Goal: Task Accomplishment & Management: Use online tool/utility

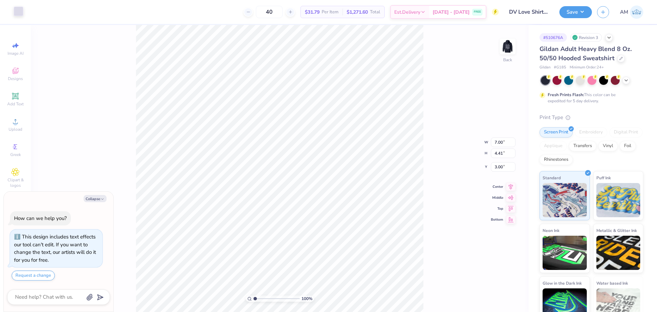
click at [21, 13] on div at bounding box center [19, 12] width 10 height 10
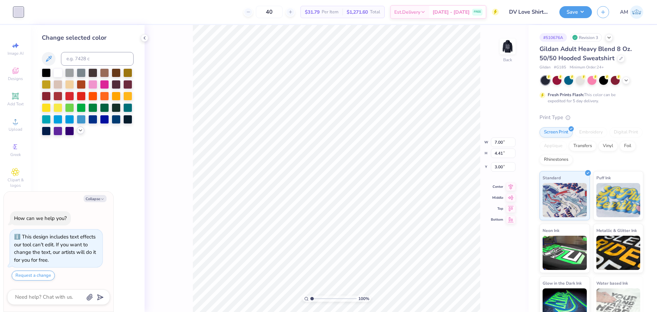
click at [80, 131] on icon at bounding box center [80, 130] width 5 height 5
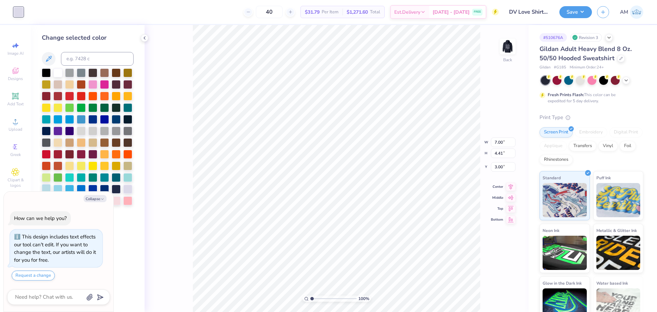
click at [47, 188] on div at bounding box center [46, 188] width 9 height 9
click at [61, 188] on div at bounding box center [57, 188] width 9 height 9
click at [49, 189] on div at bounding box center [46, 188] width 9 height 9
click at [501, 44] on img at bounding box center [507, 46] width 27 height 27
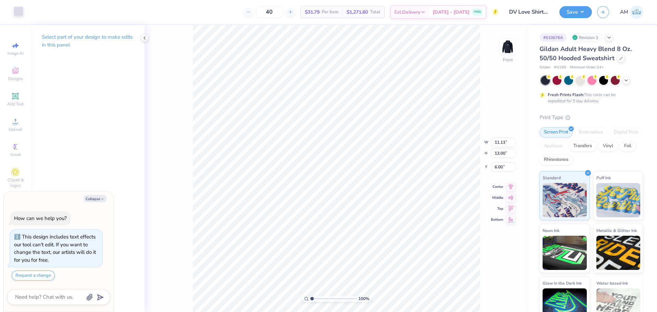
click at [15, 14] on div at bounding box center [19, 12] width 10 height 10
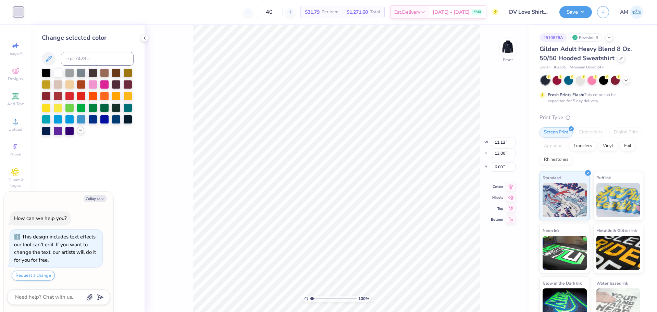
click at [79, 132] on icon at bounding box center [80, 130] width 5 height 5
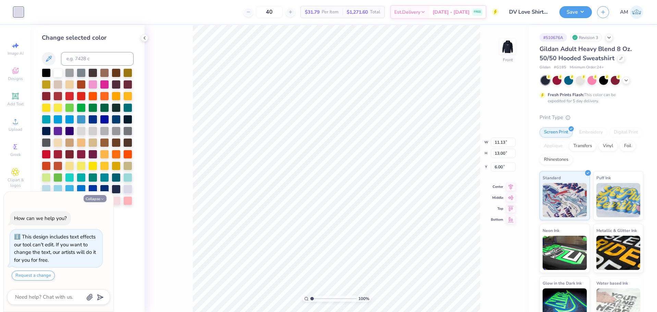
click at [93, 198] on button "Collapse" at bounding box center [95, 198] width 23 height 7
type textarea "x"
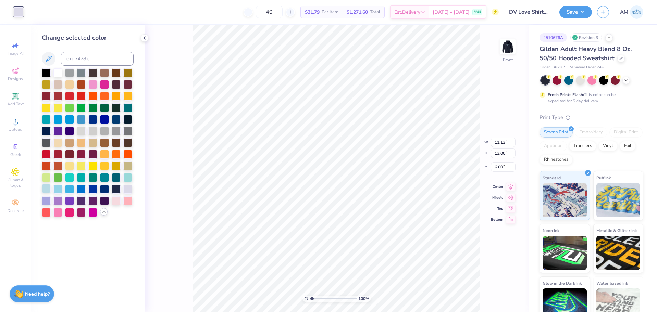
click at [46, 190] on div at bounding box center [46, 188] width 9 height 9
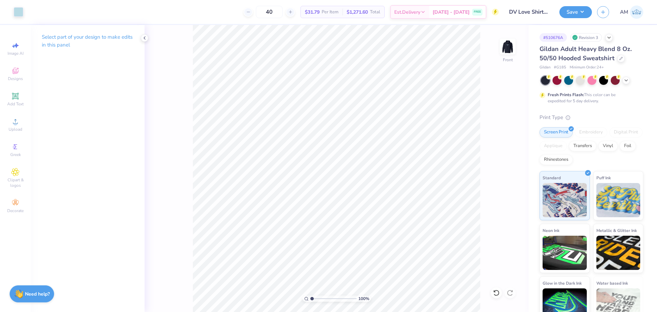
click at [505, 44] on img at bounding box center [508, 47] width 14 height 14
click at [143, 37] on icon at bounding box center [144, 37] width 5 height 5
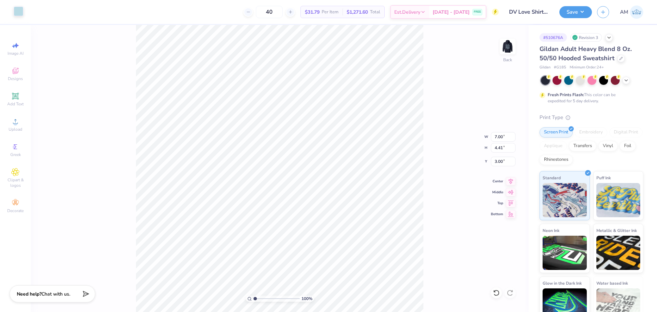
click at [18, 12] on div at bounding box center [19, 12] width 10 height 10
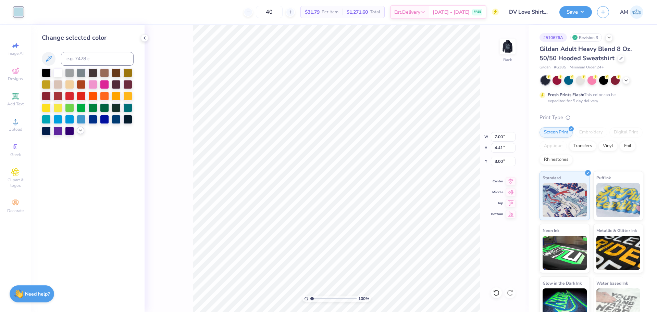
click at [80, 131] on polyline at bounding box center [80, 130] width 3 height 1
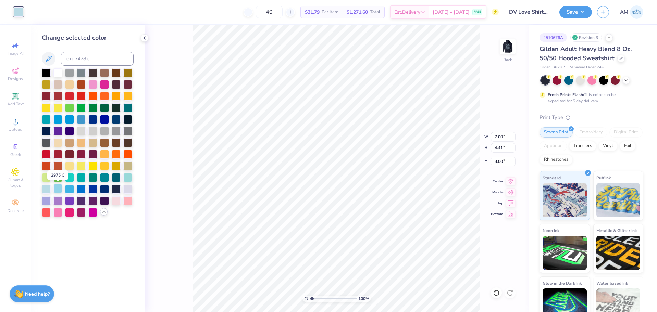
click at [57, 191] on div at bounding box center [57, 188] width 9 height 9
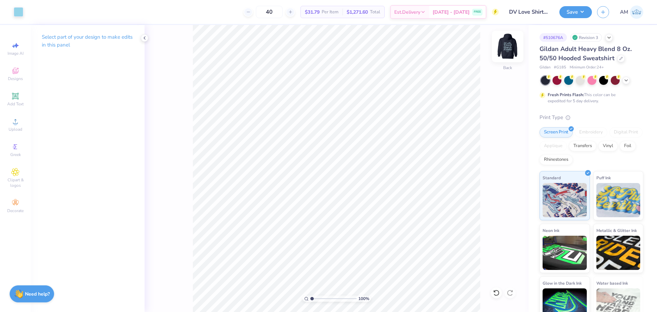
click at [504, 51] on img at bounding box center [507, 46] width 27 height 27
click at [21, 12] on div at bounding box center [19, 12] width 10 height 10
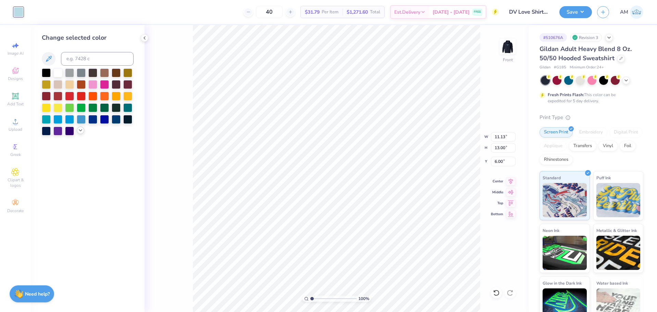
click at [77, 132] on div at bounding box center [81, 131] width 8 height 8
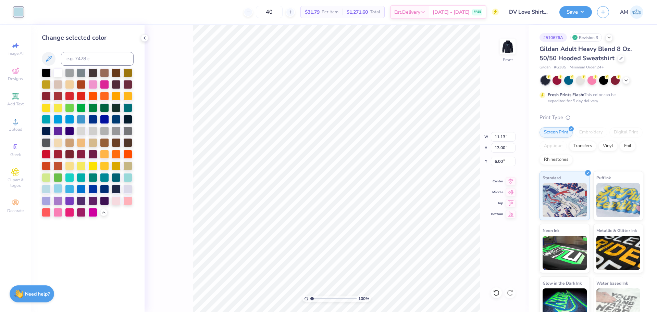
click at [55, 192] on div at bounding box center [57, 188] width 9 height 9
click at [145, 37] on polyline at bounding box center [144, 38] width 1 height 3
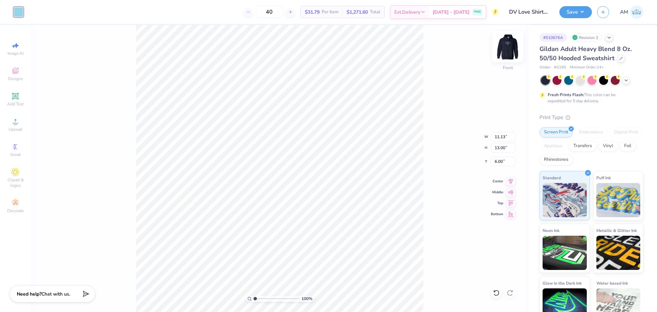
click at [502, 49] on img at bounding box center [507, 46] width 27 height 27
click at [22, 4] on div "Art colors" at bounding box center [11, 12] width 23 height 24
click at [18, 10] on div at bounding box center [19, 12] width 10 height 10
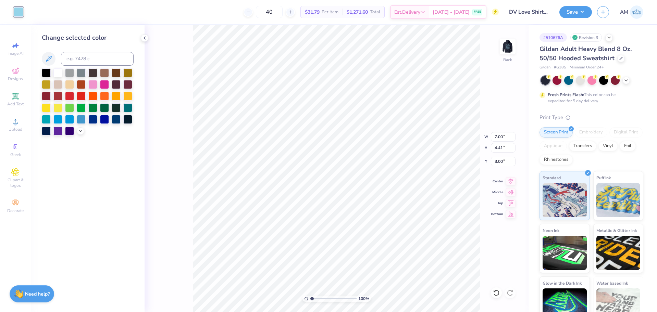
click at [86, 132] on div at bounding box center [88, 102] width 92 height 67
click at [81, 132] on icon at bounding box center [80, 130] width 5 height 5
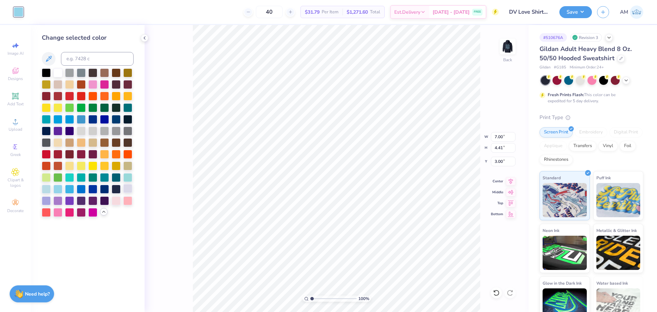
click at [129, 190] on div at bounding box center [127, 188] width 9 height 9
click at [46, 186] on div at bounding box center [46, 188] width 9 height 9
click at [502, 44] on img at bounding box center [507, 46] width 27 height 27
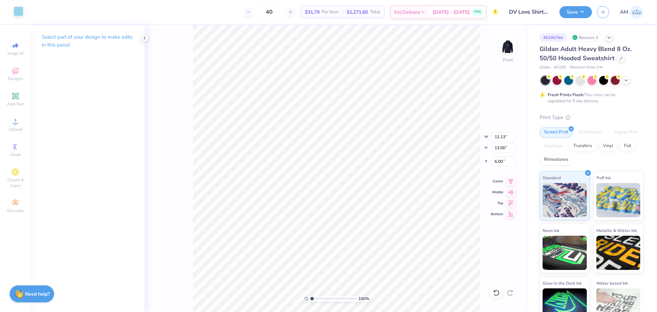
click at [19, 13] on div at bounding box center [19, 12] width 10 height 10
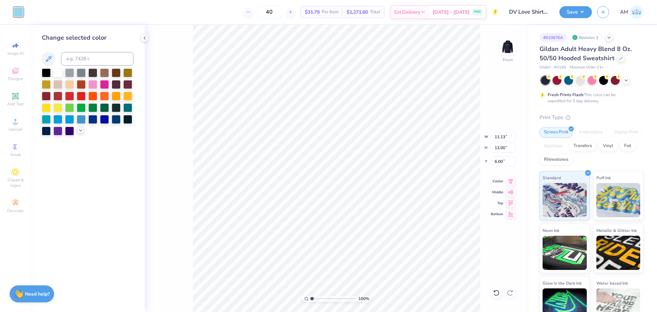
click at [82, 133] on icon at bounding box center [80, 130] width 5 height 5
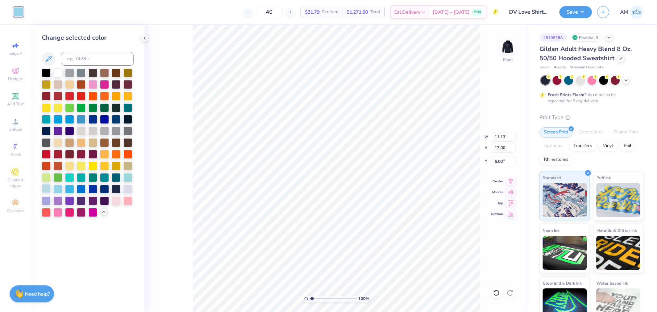
click at [45, 191] on div at bounding box center [46, 188] width 9 height 9
click at [143, 37] on icon at bounding box center [144, 37] width 5 height 5
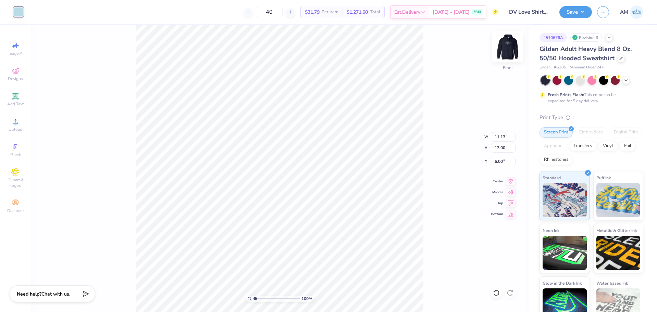
click at [510, 50] on img at bounding box center [507, 46] width 27 height 27
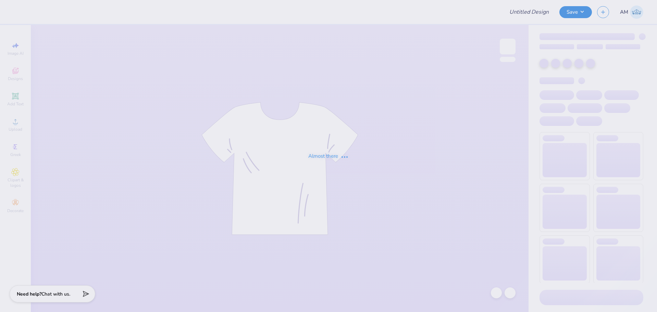
type input "GB White"
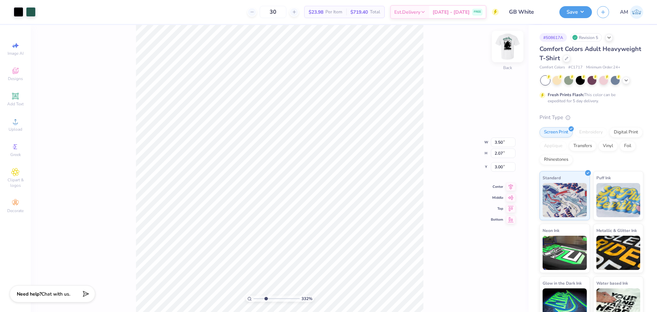
click at [505, 50] on img at bounding box center [507, 46] width 27 height 27
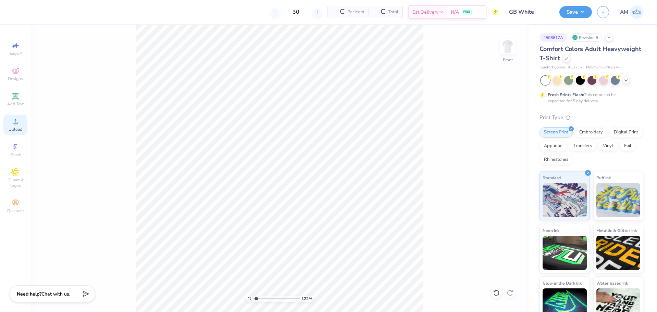
click at [16, 127] on span "Upload" at bounding box center [16, 129] width 14 height 5
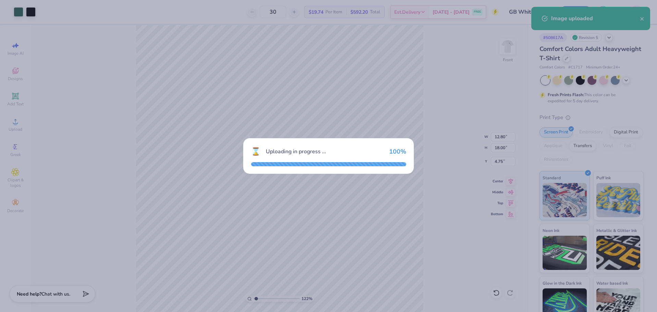
type input "1.22152498603932"
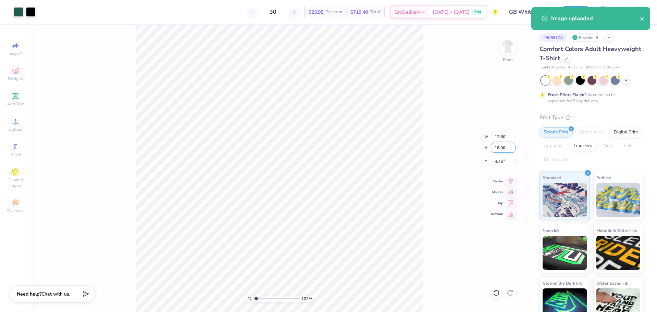
click at [500, 147] on input "18.00" at bounding box center [503, 148] width 25 height 10
type input "15"
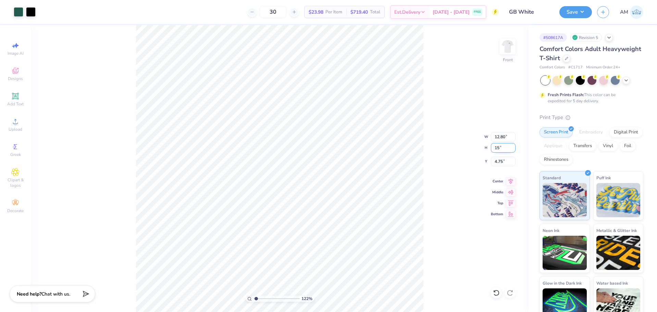
type input "1.22152498603932"
type input "10.67"
type input "15.00"
click at [500, 163] on input "6.25" at bounding box center [503, 162] width 25 height 10
type input "3"
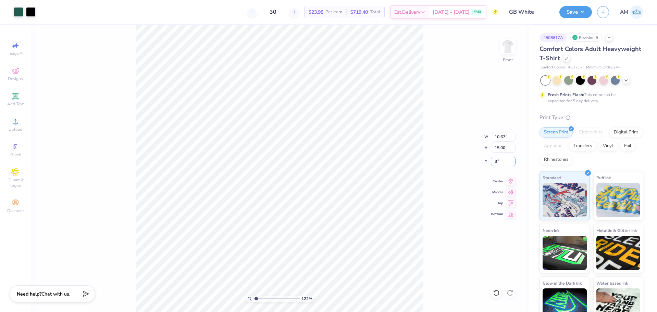
type input "1.22152498603932"
type input "3.00"
click at [510, 181] on icon at bounding box center [511, 181] width 4 height 6
type input "1.22152498603933"
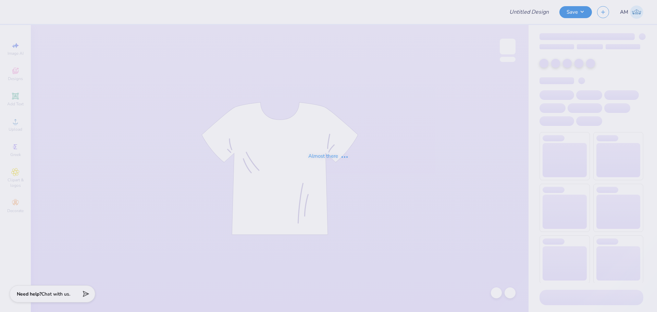
type input "Baylee Ward : Texas A&M University"
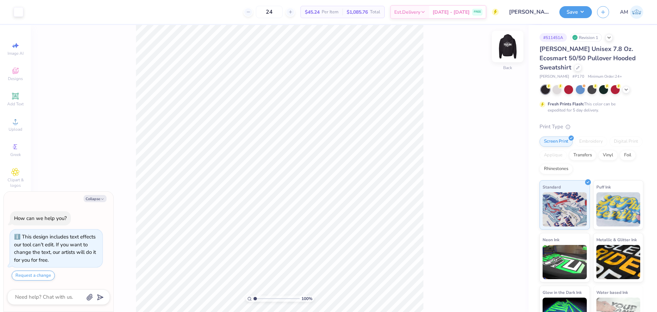
click at [506, 40] on img at bounding box center [507, 46] width 27 height 27
click at [12, 124] on icon at bounding box center [15, 122] width 8 height 8
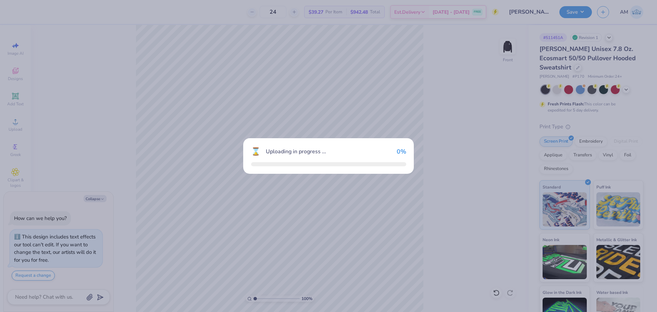
type textarea "x"
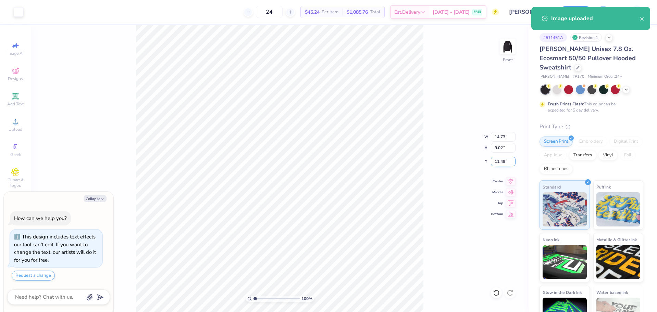
click at [500, 162] on input "11.49" at bounding box center [503, 162] width 25 height 10
type input "6.00"
type textarea "x"
click at [498, 137] on input "14.73" at bounding box center [503, 137] width 25 height 10
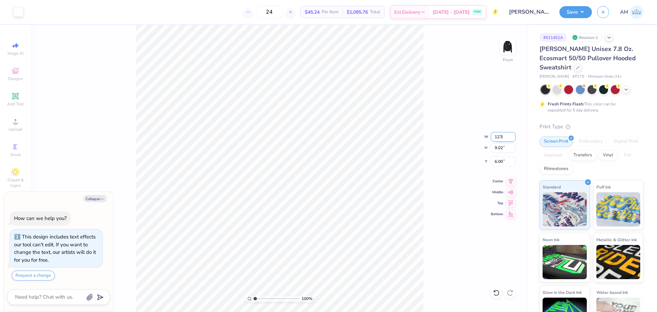
type input "12.5"
type textarea "x"
type input "12.50"
type input "7.65"
type input "6.68"
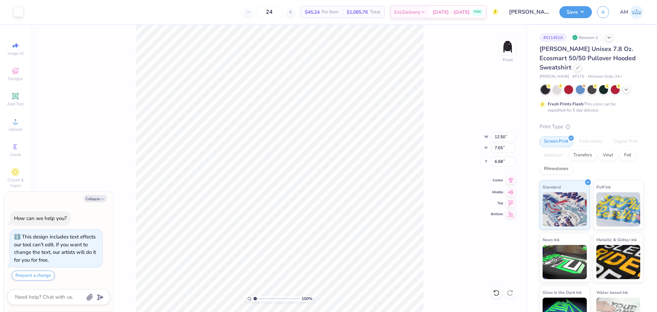
click at [507, 180] on icon at bounding box center [511, 180] width 10 height 8
type textarea "x"
type input "2.71964221644285"
type textarea "x"
type input "2.71964221644285"
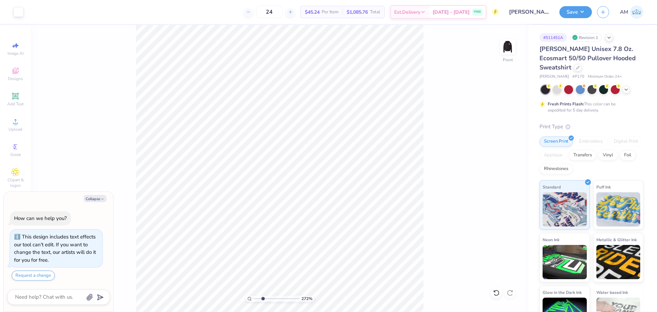
type textarea "x"
type input "10"
type textarea "x"
type input "10"
type textarea "x"
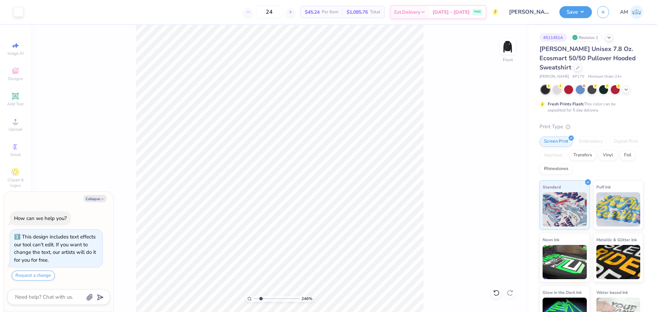
type input "2.01734957697155"
type textarea "x"
type input "2.01734957697155"
type textarea "x"
type input "2.01734957697155"
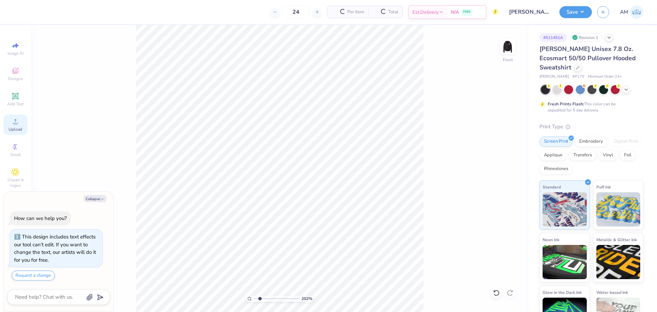
click at [17, 125] on icon at bounding box center [15, 122] width 8 height 8
type textarea "x"
type input "2.01734957697155"
type textarea "x"
type input "2.01734957697155"
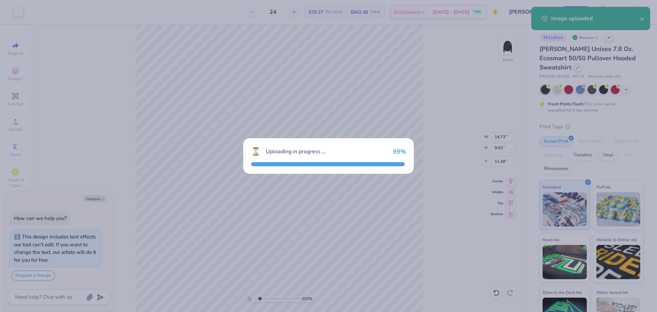
type textarea "x"
type input "2.01734957697155"
type textarea "x"
type input "2.01734957697155"
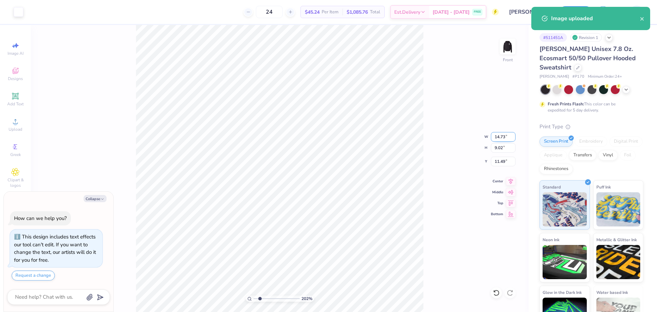
click at [496, 136] on input "14.73" at bounding box center [503, 137] width 25 height 10
type input "12.5"
type textarea "x"
type input "2.01734957697155"
type input "12.50"
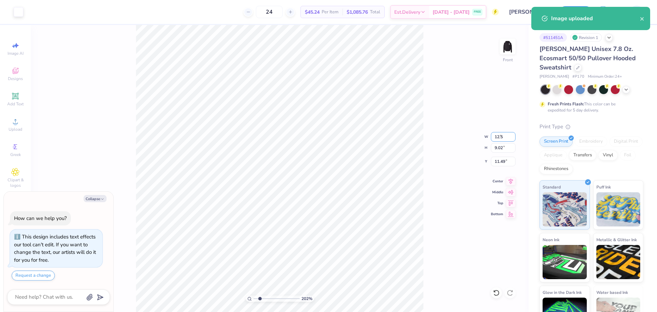
type input "7.65"
type input "12.17"
click at [507, 177] on div "202 % Front W 12.50 12.50 " H 7.65 7.65 " Y 12.17 12.17 " Center Middle Top Bot…" at bounding box center [280, 168] width 498 height 287
type textarea "x"
type input "2.01734957697155"
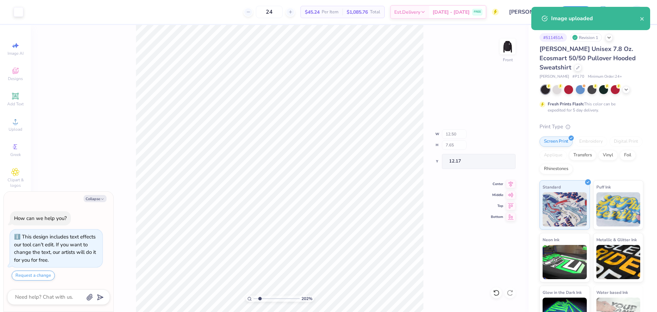
click at [508, 181] on div "202 % Front W 12.50 H 7.65 Y 12.17 Center Middle Top Bottom" at bounding box center [280, 168] width 498 height 287
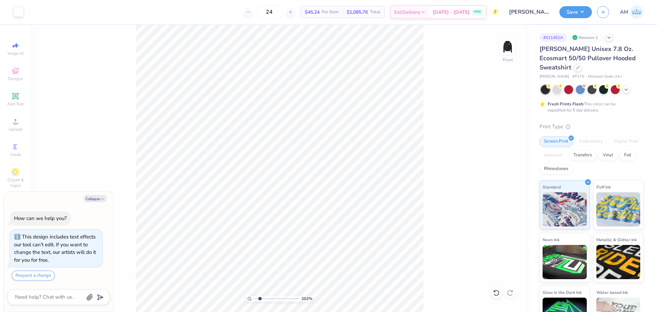
type textarea "x"
type input "2.01734957697155"
type textarea "x"
type input "2.01734957697155"
type textarea "x"
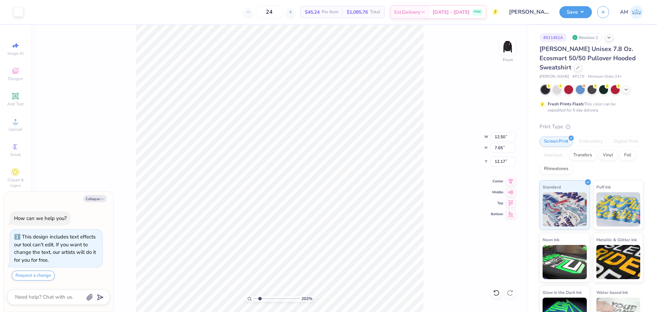
type input "2.01734957697155"
click at [501, 162] on input "12.17" at bounding box center [503, 162] width 25 height 10
type input "5"
type input "6"
type textarea "x"
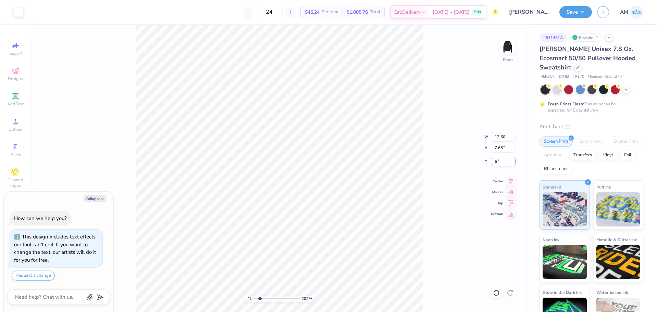
type input "2.01734957697155"
type input "6.00"
click at [510, 182] on icon at bounding box center [511, 180] width 10 height 8
type textarea "x"
type input "1.00143535488908"
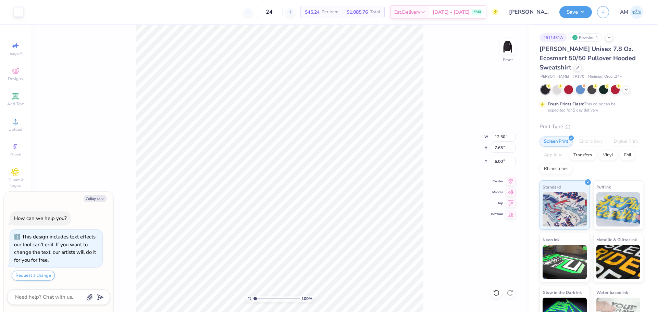
type textarea "x"
type input "1.82528205522702"
type textarea "x"
type input "1.10681260672262"
click at [96, 199] on button "Collapse" at bounding box center [95, 198] width 23 height 7
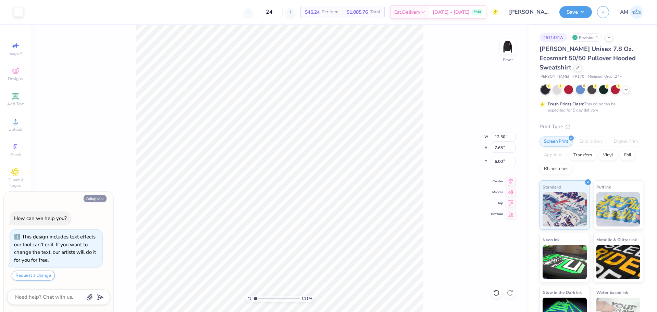
type textarea "x"
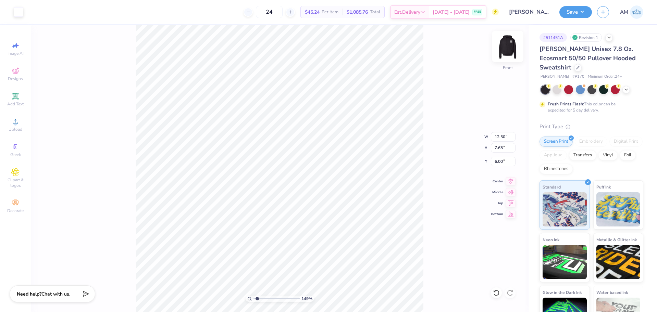
click at [509, 51] on img at bounding box center [507, 46] width 27 height 27
type input "1.49426501797996"
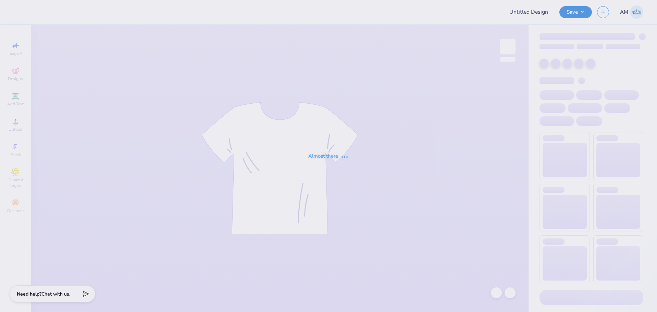
type input "Theta Senior Shirts"
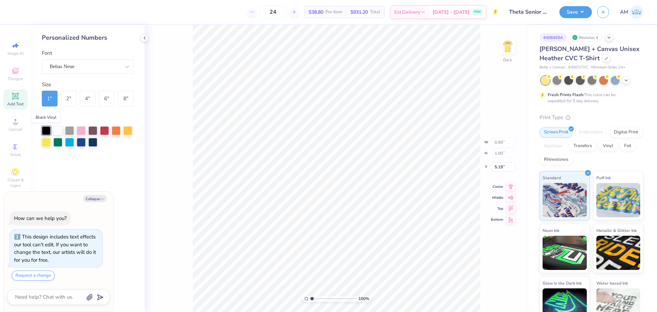
click at [49, 131] on div at bounding box center [46, 130] width 9 height 9
click at [45, 129] on div at bounding box center [46, 130] width 9 height 9
click at [17, 11] on div at bounding box center [19, 12] width 10 height 10
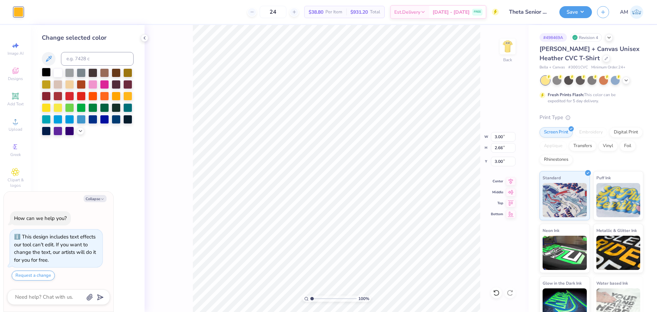
click at [45, 72] on div at bounding box center [46, 72] width 9 height 9
click at [513, 46] on img at bounding box center [507, 46] width 27 height 27
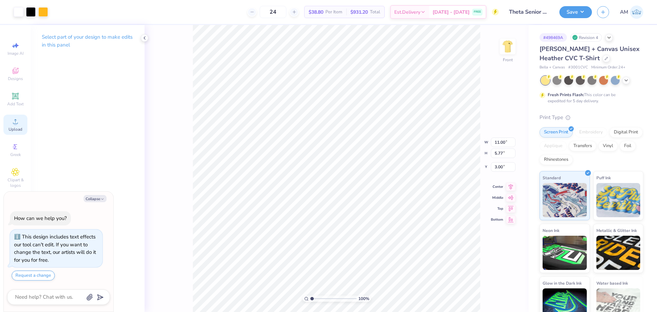
click at [12, 123] on icon at bounding box center [15, 122] width 8 height 8
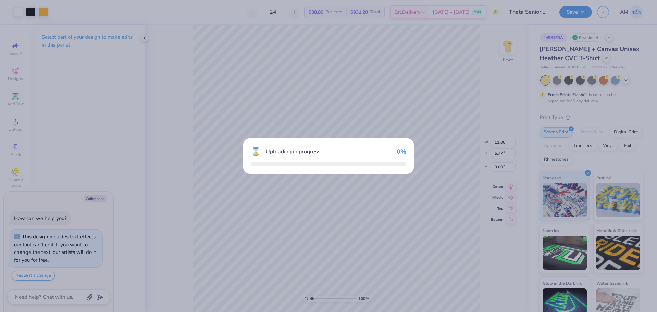
type textarea "x"
type input "11.85"
type input "6.22"
type input "10.89"
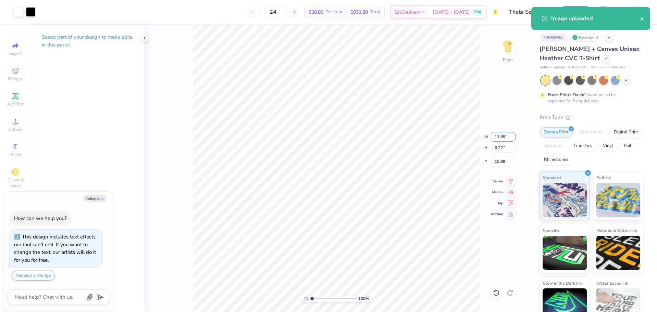
click at [499, 138] on input "11.85" at bounding box center [503, 137] width 25 height 10
type input "11.00"
type textarea "x"
type input "5.77"
click at [497, 160] on input "11.12" at bounding box center [503, 162] width 25 height 10
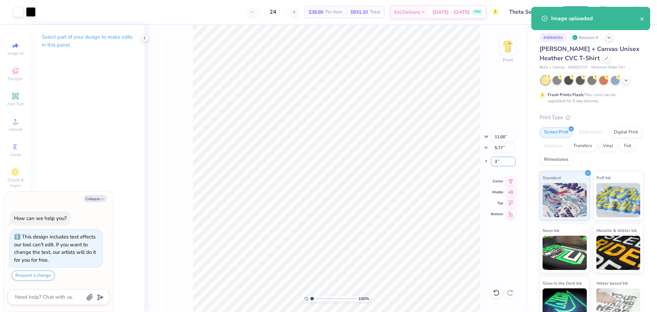
type input "3"
type textarea "x"
type input "3.00"
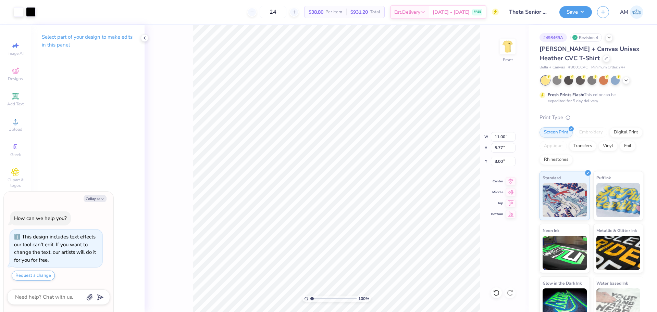
type textarea "x"
type input "13.66"
type textarea "x"
click at [498, 162] on input "13.66" at bounding box center [503, 162] width 25 height 10
type input "3"
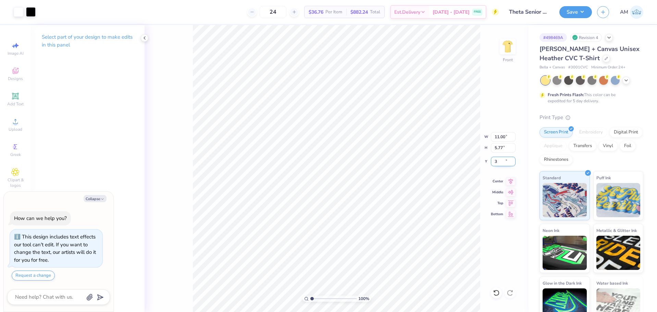
type textarea "x"
type input "3.00"
click at [509, 178] on icon at bounding box center [511, 180] width 10 height 8
click at [574, 19] on div "Save AM" at bounding box center [608, 12] width 98 height 24
click at [575, 9] on button "Save" at bounding box center [575, 11] width 33 height 12
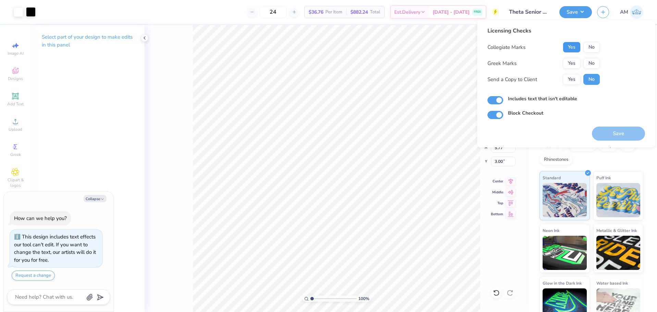
click at [569, 44] on button "Yes" at bounding box center [572, 47] width 18 height 11
click at [571, 60] on button "Yes" at bounding box center [572, 63] width 18 height 11
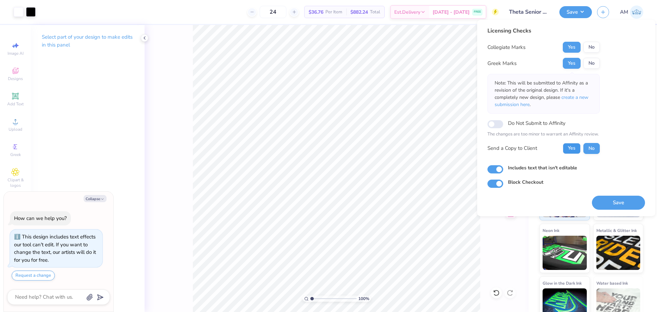
click at [571, 150] on button "Yes" at bounding box center [572, 148] width 18 height 11
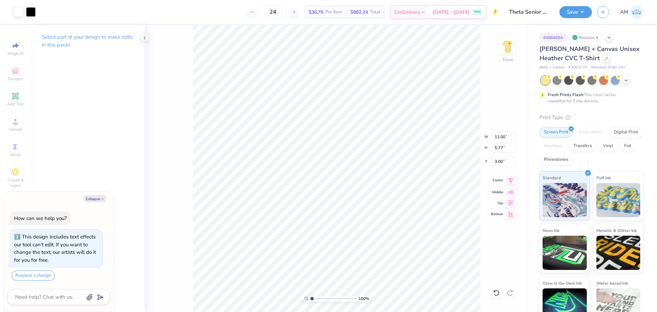
click at [509, 181] on icon at bounding box center [511, 180] width 10 height 8
click at [514, 45] on img at bounding box center [507, 46] width 27 height 27
click at [577, 10] on button "Save" at bounding box center [575, 11] width 33 height 12
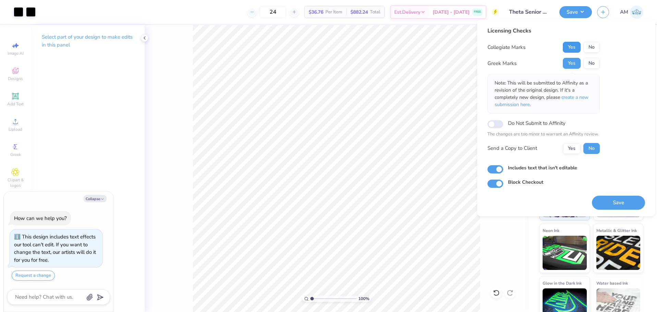
click at [570, 48] on button "Yes" at bounding box center [572, 47] width 18 height 11
click at [567, 66] on button "Yes" at bounding box center [572, 63] width 18 height 11
click at [574, 145] on button "Yes" at bounding box center [572, 148] width 18 height 11
click at [617, 202] on button "Save" at bounding box center [618, 203] width 53 height 14
click at [575, 14] on button "Save" at bounding box center [575, 11] width 33 height 12
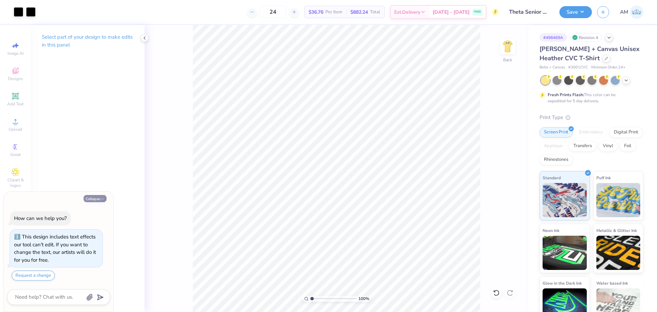
click at [93, 200] on button "Collapse" at bounding box center [95, 198] width 23 height 7
type textarea "x"
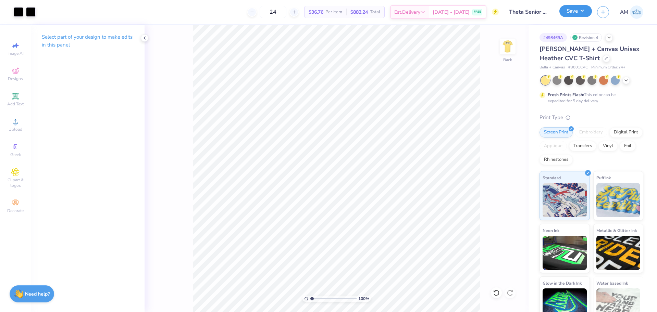
click at [569, 17] on button "Save" at bounding box center [575, 11] width 33 height 12
click at [511, 43] on img at bounding box center [507, 46] width 27 height 27
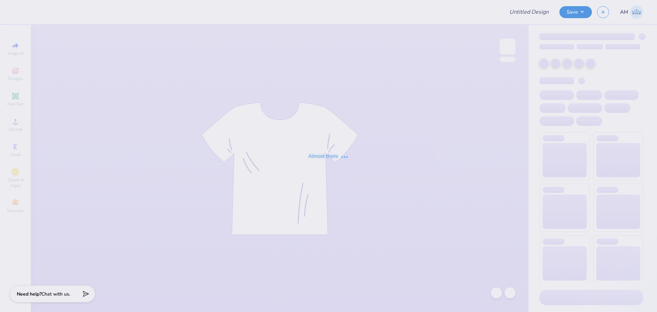
type input "DV Love Shirts & Hoodies"
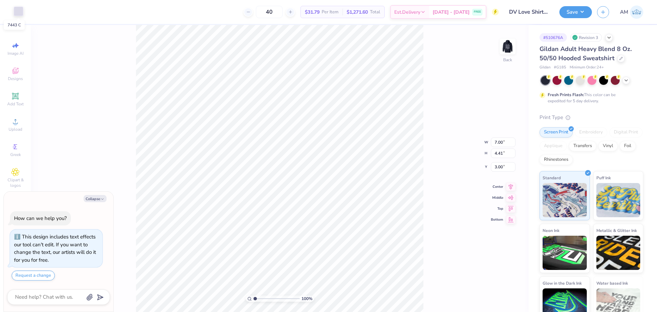
click at [22, 8] on div at bounding box center [19, 12] width 10 height 10
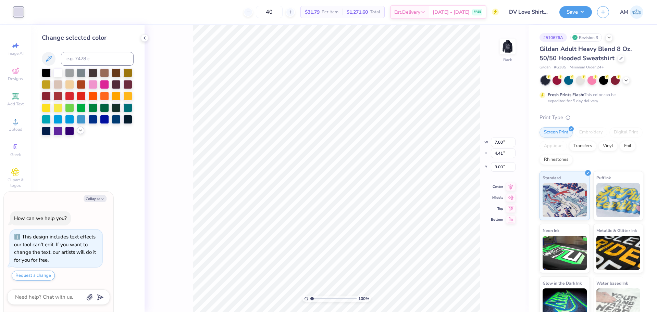
click at [79, 131] on icon at bounding box center [80, 130] width 5 height 5
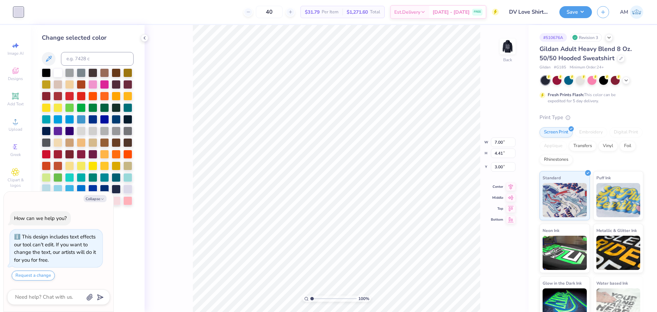
click at [46, 188] on div at bounding box center [46, 188] width 9 height 9
click at [507, 46] on img at bounding box center [507, 46] width 27 height 27
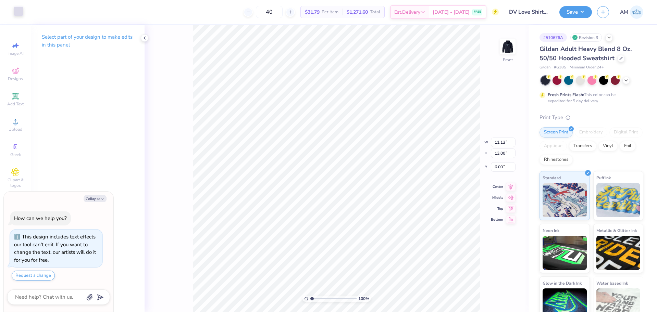
click at [17, 11] on div at bounding box center [19, 12] width 10 height 10
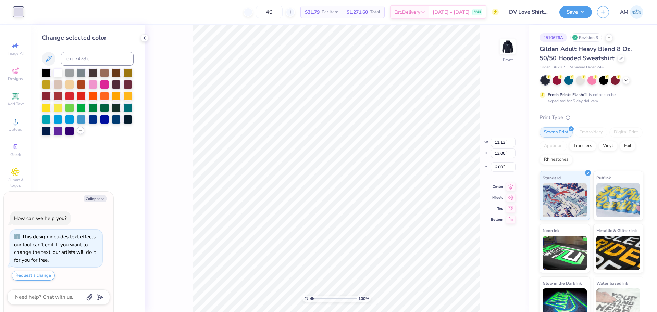
click at [77, 132] on div at bounding box center [81, 131] width 8 height 8
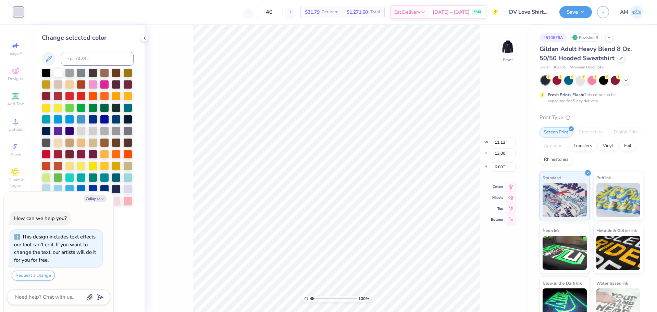
click at [49, 188] on div at bounding box center [46, 188] width 9 height 9
click at [508, 181] on icon at bounding box center [511, 180] width 10 height 8
click at [505, 47] on img at bounding box center [507, 46] width 27 height 27
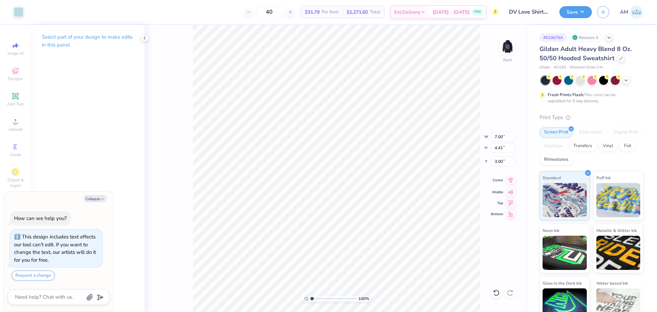
click at [512, 181] on icon at bounding box center [511, 180] width 10 height 8
click at [146, 39] on icon at bounding box center [144, 37] width 5 height 5
click at [497, 293] on icon at bounding box center [496, 293] width 7 height 7
click at [574, 11] on button "Save" at bounding box center [575, 11] width 33 height 12
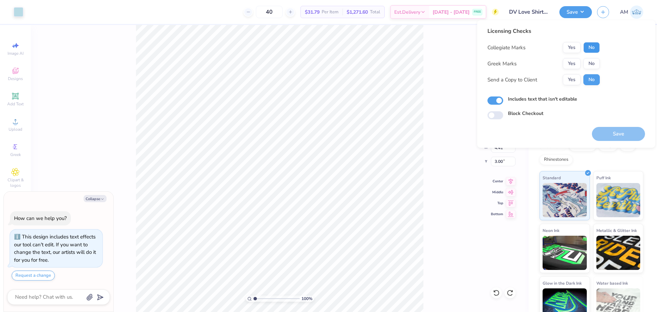
click at [588, 48] on button "No" at bounding box center [591, 47] width 16 height 11
click at [590, 65] on button "No" at bounding box center [591, 63] width 16 height 11
click at [570, 79] on button "Yes" at bounding box center [572, 79] width 18 height 11
click at [614, 134] on button "Save" at bounding box center [618, 134] width 53 height 14
type textarea "x"
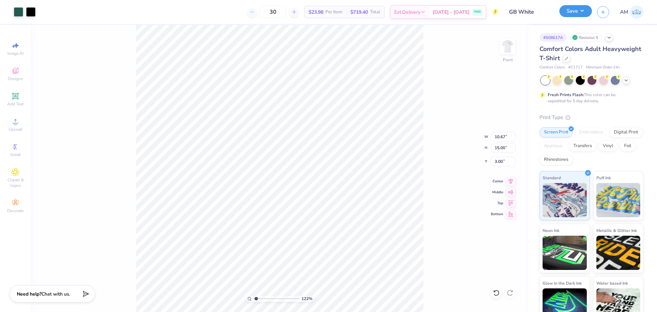
click at [577, 11] on button "Save" at bounding box center [575, 11] width 33 height 12
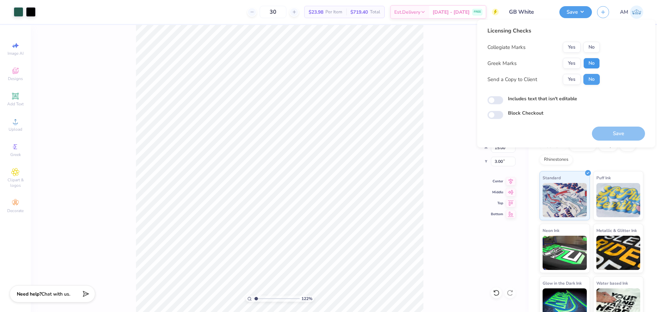
click at [596, 62] on button "No" at bounding box center [591, 63] width 16 height 11
click at [576, 46] on button "Yes" at bounding box center [572, 47] width 18 height 11
click at [571, 79] on button "Yes" at bounding box center [572, 79] width 18 height 11
type input "1.22152498603933"
click at [492, 100] on input "Includes text that isn't editable" at bounding box center [495, 100] width 16 height 8
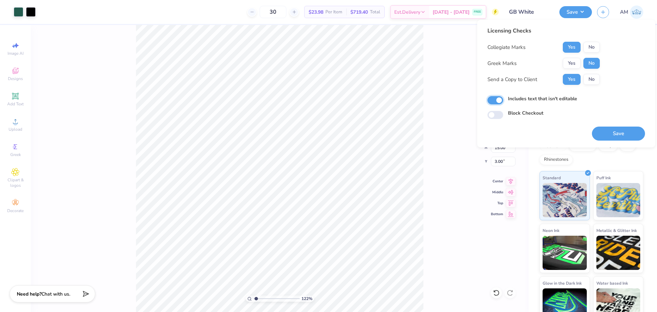
checkbox input "true"
click at [617, 134] on button "Save" at bounding box center [618, 134] width 53 height 14
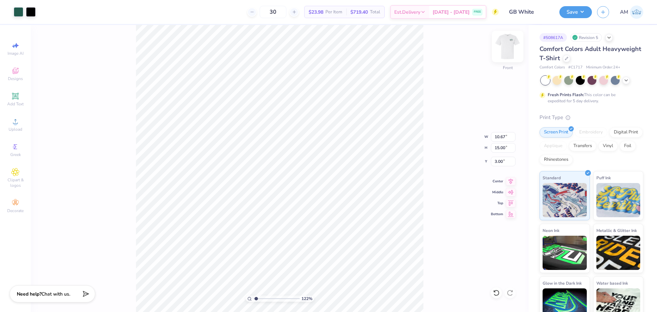
drag, startPoint x: 524, startPoint y: 85, endPoint x: 507, endPoint y: 55, distance: 34.0
click at [519, 77] on div "122 % Front W 10.67 10.67 " H 15.00 15.00 " Y 3.00 3.00 " Center Middle Top Bot…" at bounding box center [280, 168] width 498 height 287
click at [507, 55] on img at bounding box center [507, 46] width 27 height 27
click at [510, 48] on img at bounding box center [507, 46] width 27 height 27
type input "1.22152498603933"
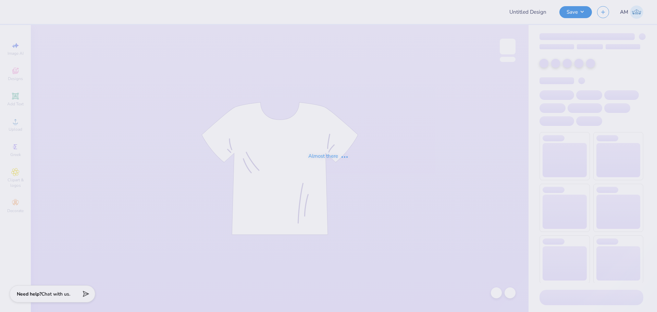
type input "Clemson University : [PERSON_NAME]"
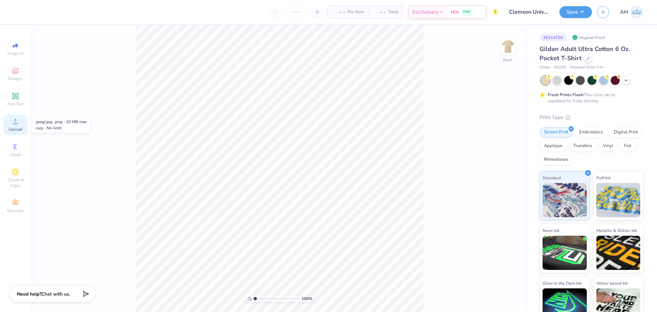
click at [17, 130] on span "Upload" at bounding box center [16, 129] width 14 height 5
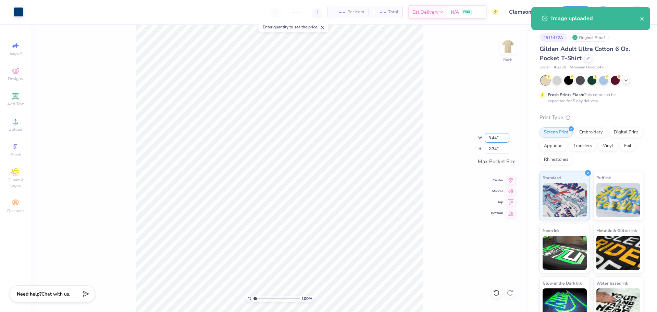
click at [494, 137] on input "3.44" at bounding box center [497, 138] width 25 height 10
type input "3.50"
type input "2.38"
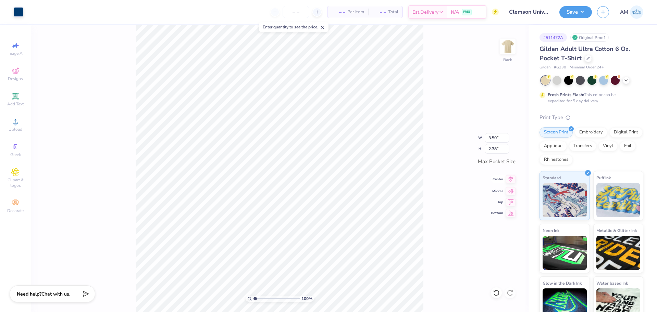
click at [506, 181] on icon at bounding box center [511, 179] width 10 height 8
click at [508, 194] on icon at bounding box center [511, 190] width 10 height 8
click at [509, 49] on img at bounding box center [507, 46] width 27 height 27
click at [21, 128] on span "Upload" at bounding box center [16, 129] width 14 height 5
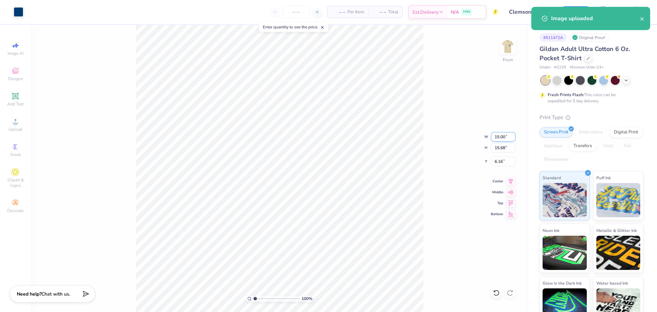
click at [499, 139] on input "15.00" at bounding box center [503, 137] width 25 height 10
type input "11.50"
type input "12.02"
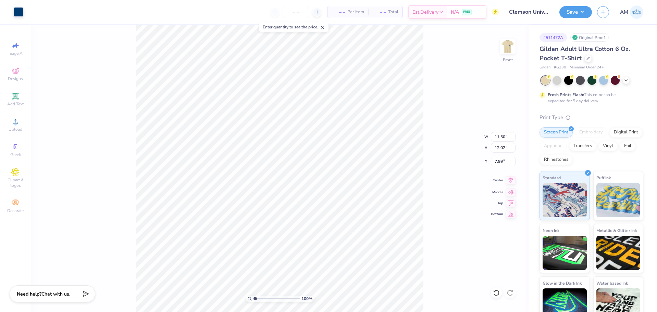
click at [513, 181] on icon at bounding box center [511, 180] width 10 height 8
click at [498, 158] on input "7.99" at bounding box center [503, 162] width 25 height 10
type input "3.00"
click at [444, 166] on div "100 % Front W 11.50 11.50 " H 12.02 12.02 " Y 3.00 3.00 " Center Middle Top Bot…" at bounding box center [280, 168] width 498 height 287
click at [508, 47] on img at bounding box center [507, 46] width 27 height 27
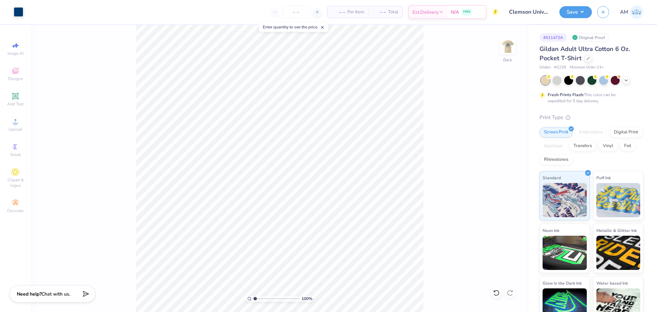
click at [182, 95] on div "100 % Back" at bounding box center [280, 168] width 498 height 287
click at [508, 45] on img at bounding box center [507, 46] width 27 height 27
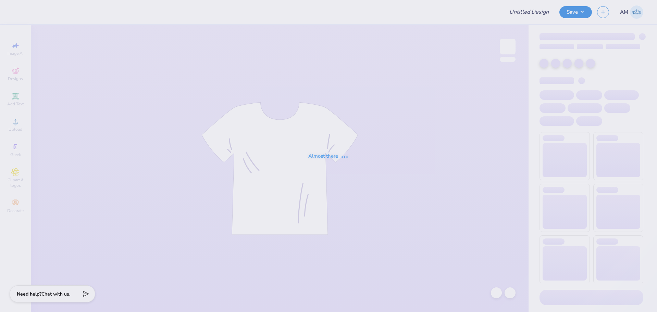
type input "Kali Coppess : Hope College"
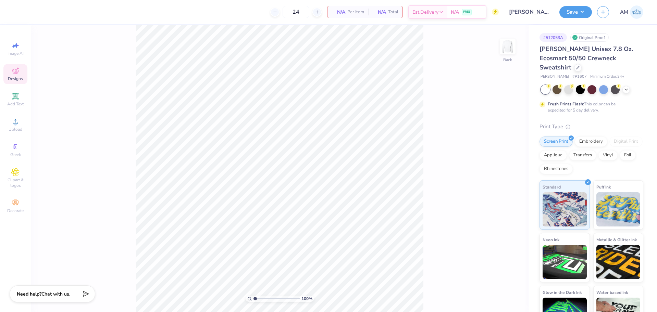
click at [13, 77] on span "Designs" at bounding box center [15, 78] width 15 height 5
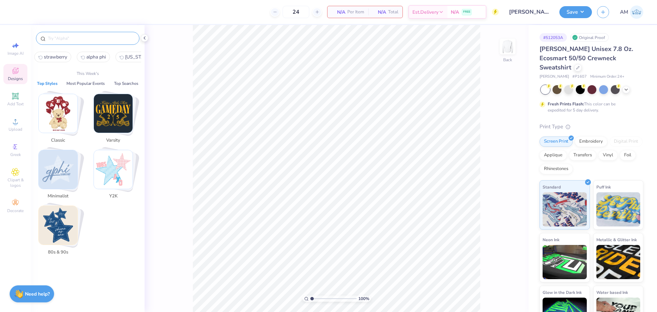
click at [80, 41] on input "text" at bounding box center [91, 38] width 88 height 7
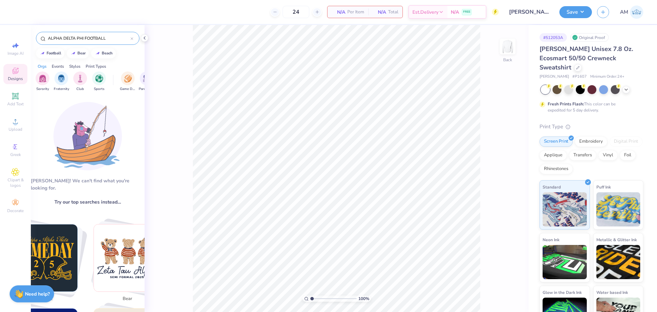
drag, startPoint x: 84, startPoint y: 38, endPoint x: 118, endPoint y: 35, distance: 34.0
click at [118, 35] on input "ALPHA DELTA PHI FOOTBALL" at bounding box center [88, 38] width 83 height 7
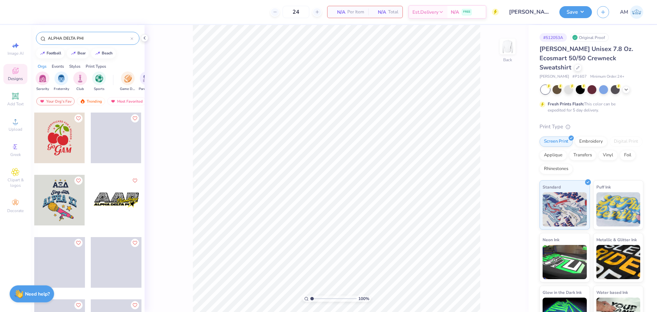
scroll to position [137, 0]
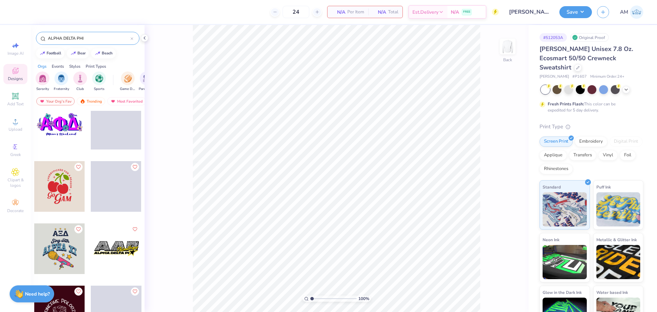
click at [103, 40] on input "ALPHA DELTA PHI" at bounding box center [88, 38] width 83 height 7
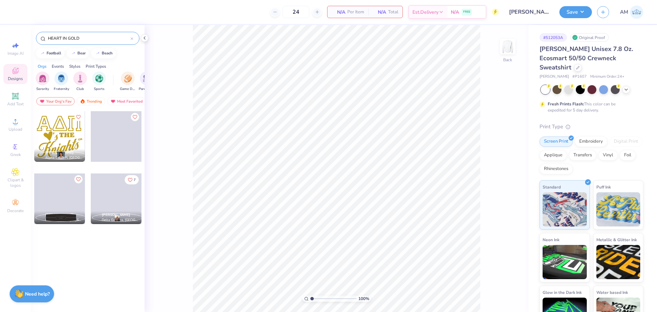
type input "HEART IN GOLD"
click at [66, 132] on div at bounding box center [59, 136] width 51 height 51
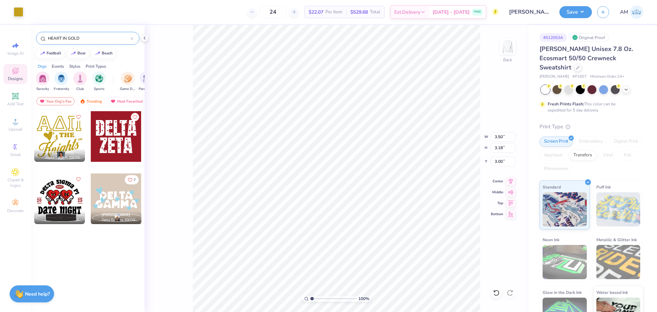
type input "7.86"
type input "7.15"
type input "5.50"
click at [348, 251] on li "Ungroup" at bounding box center [357, 250] width 54 height 13
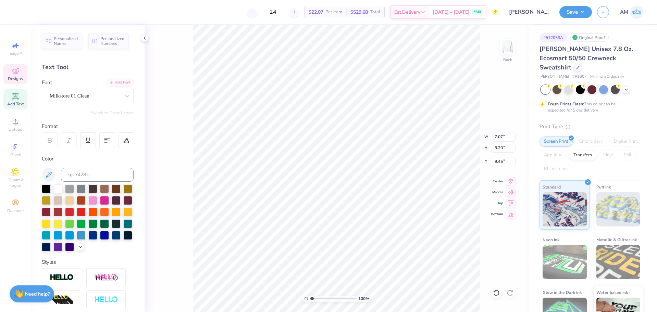
scroll to position [6, 2]
type textarea "Dutchmen"
type input "10.07"
type input "2.46071092039642"
type input "7.83"
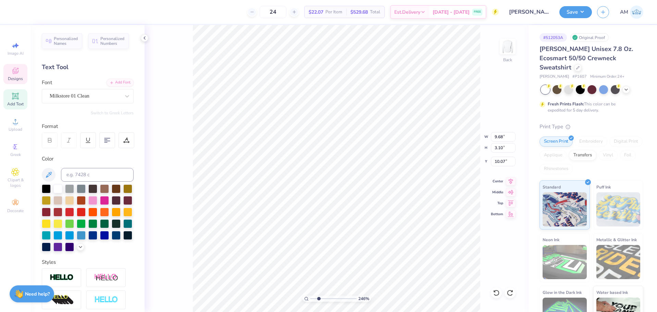
type input "2.51"
type input "10.67"
type input "2.46071092039642"
type input "10.71"
click at [511, 184] on icon at bounding box center [511, 180] width 10 height 8
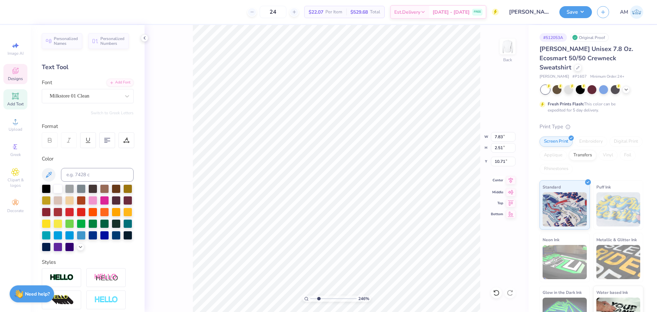
type input "2.46071092039642"
type input "9.88"
type input "2.46071092039642"
type input "7.67"
type input "2.63"
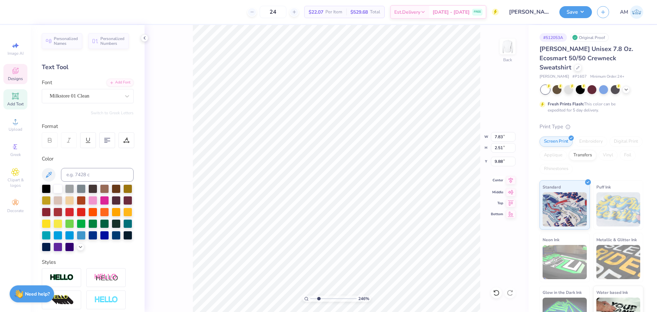
type input "5.50"
type input "2.46071092039642"
type input "5.56"
type input "2.46071092039642"
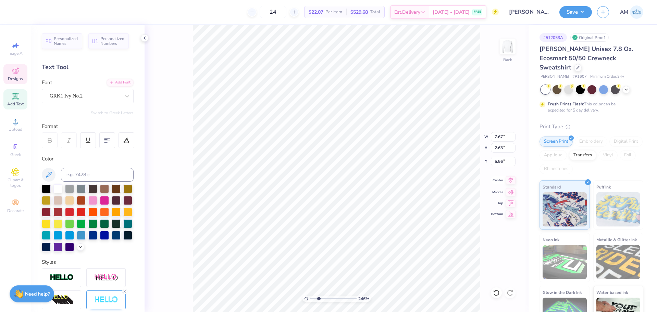
type textarea "AD"
type input "2.46071092039642"
type textarea "A"
type input "2.46071092039642"
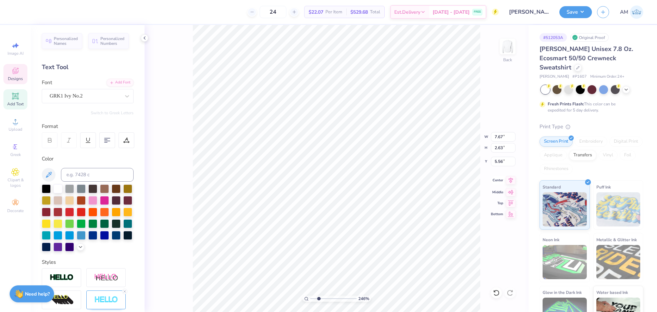
type input "2.46071092039642"
type textarea "K"
type input "2.46071092039642"
type textarea "KB"
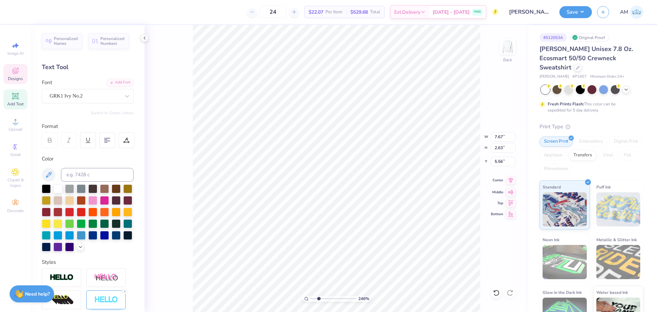
type input "2.46071092039642"
type textarea "KBF"
click at [159, 55] on div "246 % Back W 7.67 7.67 " H 2.63 2.63 " Y 5.56 5.56 " Center Middle Top Bottom" at bounding box center [337, 168] width 384 height 287
click at [498, 293] on icon at bounding box center [496, 293] width 7 height 7
click at [510, 295] on icon at bounding box center [510, 293] width 7 height 7
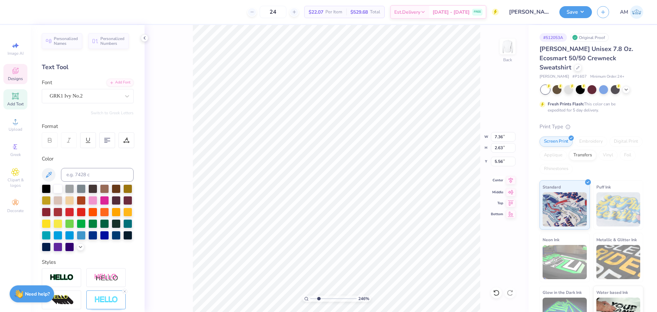
click at [513, 181] on icon at bounding box center [511, 180] width 10 height 8
type input "2.46071092039642"
type input "5.36"
drag, startPoint x: 318, startPoint y: 300, endPoint x: 298, endPoint y: 300, distance: 19.9
type input "1"
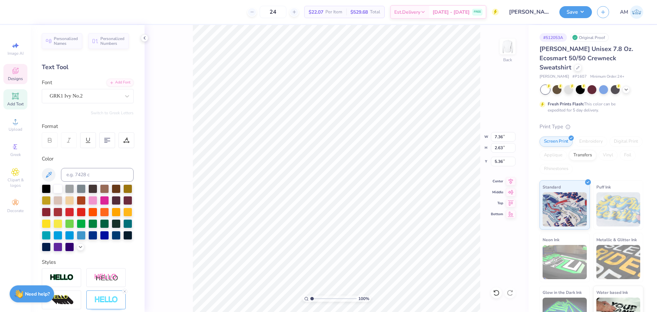
click at [310, 300] on input "range" at bounding box center [333, 299] width 46 height 6
click at [143, 37] on icon at bounding box center [144, 37] width 5 height 5
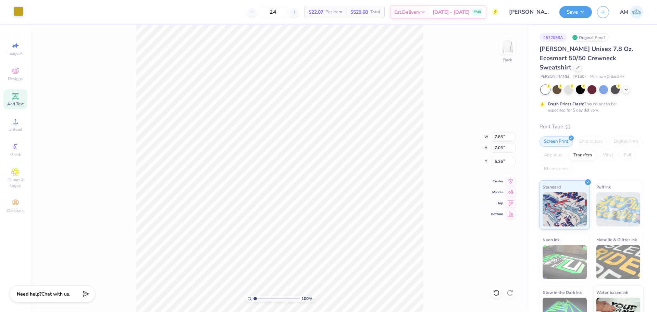
click at [15, 11] on div at bounding box center [19, 12] width 10 height 10
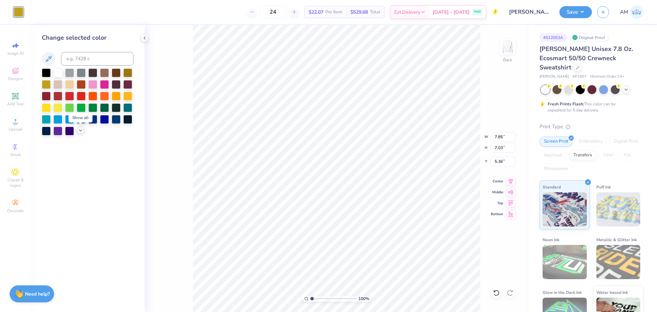
click at [80, 132] on icon at bounding box center [80, 130] width 5 height 5
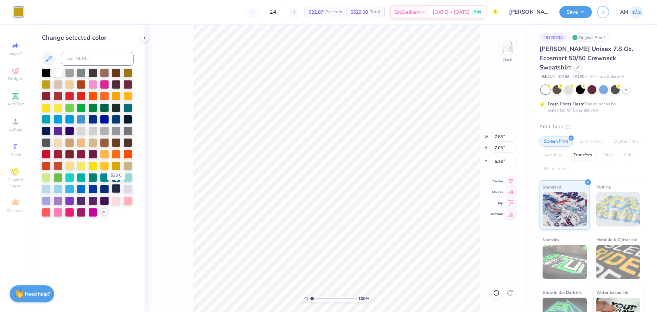
click at [114, 190] on div at bounding box center [116, 188] width 9 height 9
click at [102, 190] on div at bounding box center [104, 188] width 9 height 9
click at [115, 190] on div at bounding box center [116, 188] width 9 height 9
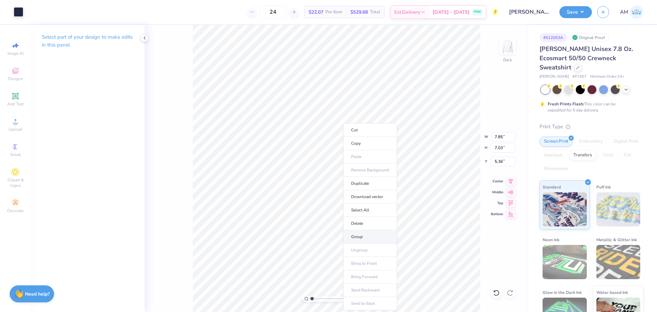
click at [362, 237] on li "Group" at bounding box center [370, 237] width 54 height 13
click at [501, 140] on input "7.85" at bounding box center [503, 137] width 25 height 10
click at [500, 139] on input "7.85" at bounding box center [503, 137] width 25 height 10
type input "12.50"
type input "11.20"
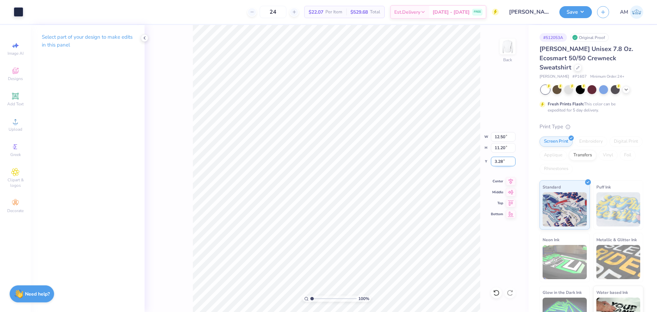
click at [498, 162] on input "3.28" at bounding box center [503, 162] width 25 height 10
type input "3.00"
click at [511, 180] on icon at bounding box center [511, 180] width 10 height 8
click at [341, 231] on li "Ungroup" at bounding box center [349, 231] width 54 height 13
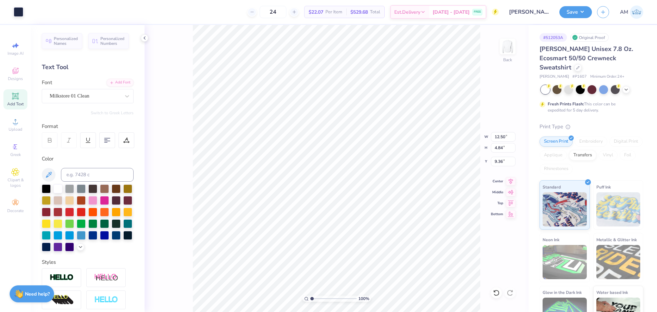
type input "1.20"
type input "0.67"
type input "7.53"
type input "12.13"
type input "3.89"
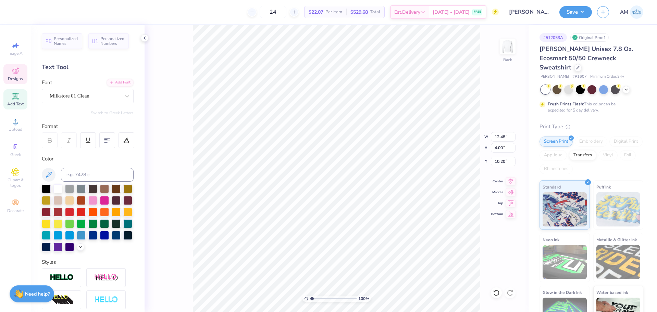
type input "10.23"
type input "11.64"
type input "3.73"
type input "10.17"
type input "3.78"
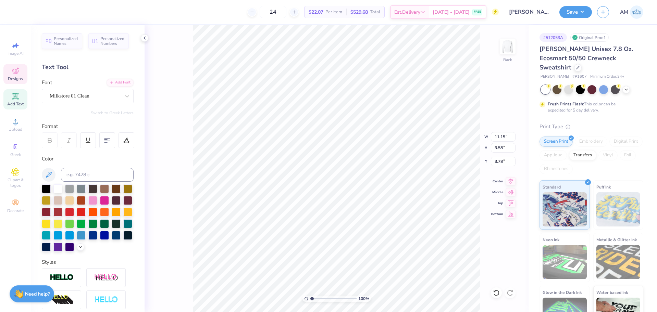
type input "11.15"
type input "3.58"
type input "3.72"
type input "11.66"
type input "3.74"
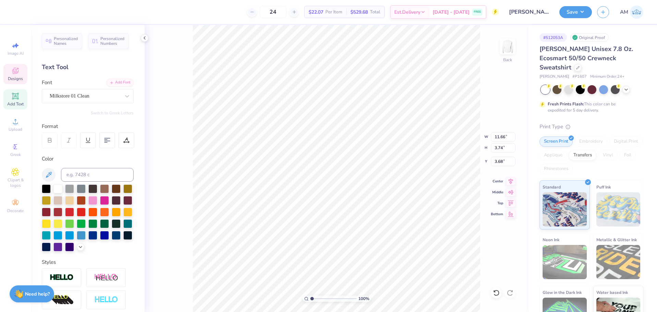
type input "9.80"
click at [514, 180] on icon at bounding box center [511, 180] width 10 height 8
click at [343, 234] on li "Group" at bounding box center [355, 237] width 54 height 13
type input "4.19"
type input "1.31"
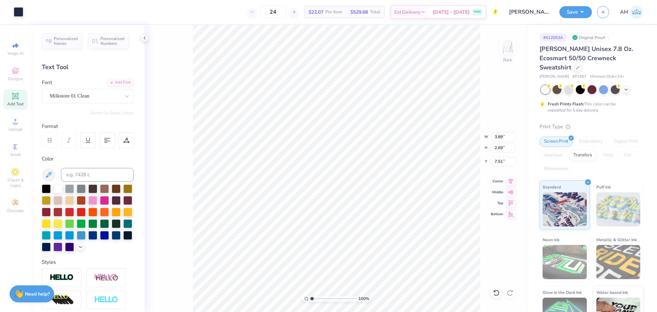
type input "7.83"
type input "4.74"
type input "11.67"
type input "9.91"
type input "4.19"
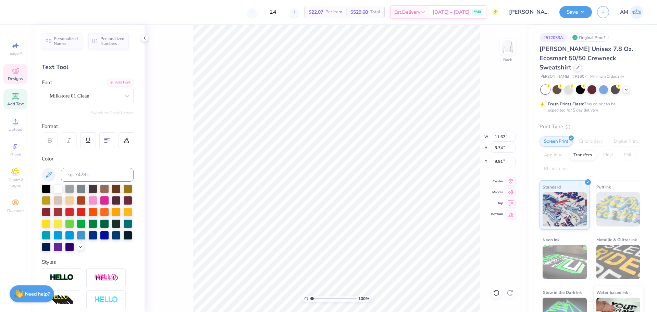
type input "1.31"
click at [498, 294] on icon at bounding box center [496, 293] width 7 height 7
click at [510, 291] on icon at bounding box center [510, 293] width 7 height 7
click at [510, 291] on div "100 % Back W 4.19 4.19 " H 1.31 1.31 " Y 7.83 7.83 " Center Middle Top Bottom" at bounding box center [337, 168] width 384 height 287
type input "8.20"
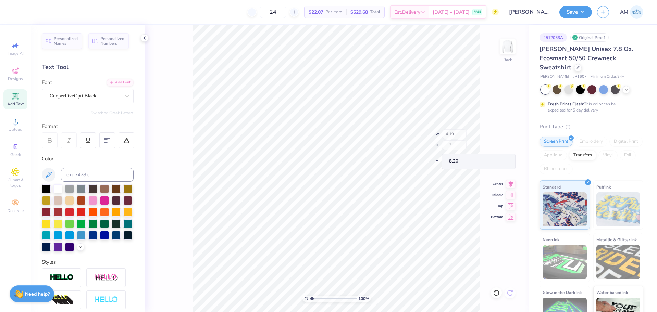
click at [510, 291] on div "100 % Back W 4.19 H 1.31 Y 8.20 Center Middle Top Bottom" at bounding box center [337, 168] width 384 height 287
click at [499, 292] on icon at bounding box center [496, 293] width 7 height 7
click at [343, 206] on li "Group" at bounding box center [347, 207] width 54 height 13
click at [502, 137] on input "11.72" at bounding box center [503, 137] width 25 height 10
click at [500, 142] on div "100 % Back W 11.72 11.72 " H 10.65 10.65 " Y 3.00 3.00 " Center Middle Top Bott…" at bounding box center [337, 168] width 384 height 287
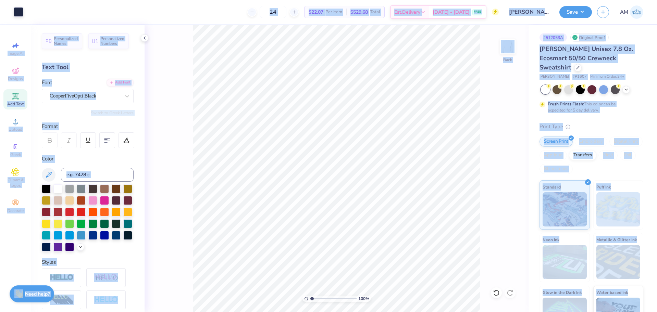
click at [282, 65] on body "Art colors 24 $22.07 Per Item $529.68 Total Est. Delivery Sep 7 - 10 FREE Desig…" at bounding box center [328, 156] width 657 height 312
click at [499, 136] on input "11.72" at bounding box center [503, 137] width 25 height 10
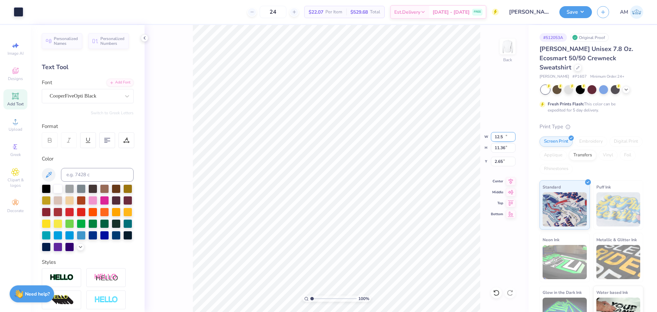
type input "12.50"
type input "11.36"
type input "2.65"
click at [509, 183] on icon at bounding box center [511, 180] width 10 height 8
click at [142, 37] on icon at bounding box center [144, 37] width 5 height 5
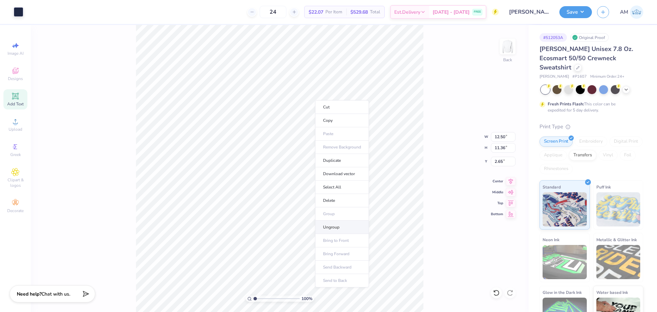
click at [333, 226] on li "Ungroup" at bounding box center [342, 227] width 54 height 13
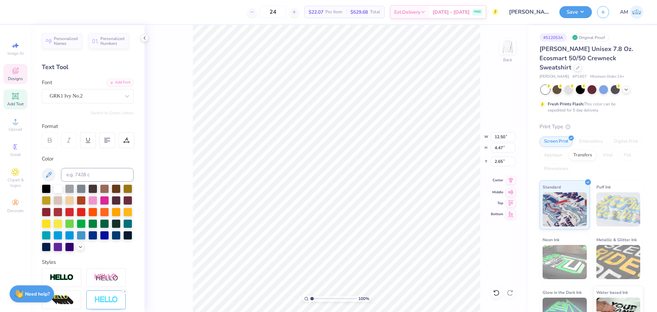
click at [508, 181] on icon at bounding box center [511, 180] width 10 height 8
click at [510, 180] on icon at bounding box center [511, 181] width 4 height 6
click at [374, 236] on li "Group" at bounding box center [384, 237] width 54 height 13
type input "9.05"
type input "2.87"
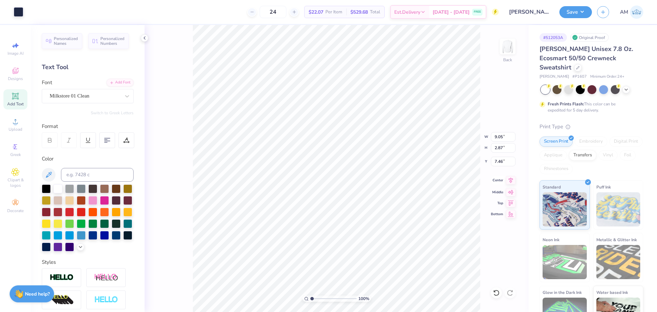
click at [510, 180] on icon at bounding box center [511, 181] width 4 height 6
click at [509, 182] on icon at bounding box center [511, 180] width 10 height 8
click at [354, 229] on li "Group" at bounding box center [365, 229] width 54 height 13
click at [509, 182] on icon at bounding box center [511, 180] width 10 height 8
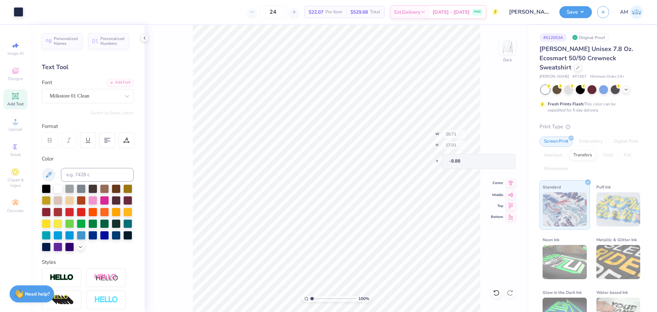
type input "20.71"
type input "17.01"
type input "-8.88"
click at [497, 292] on icon at bounding box center [496, 293] width 7 height 7
click at [495, 294] on icon at bounding box center [496, 293] width 7 height 7
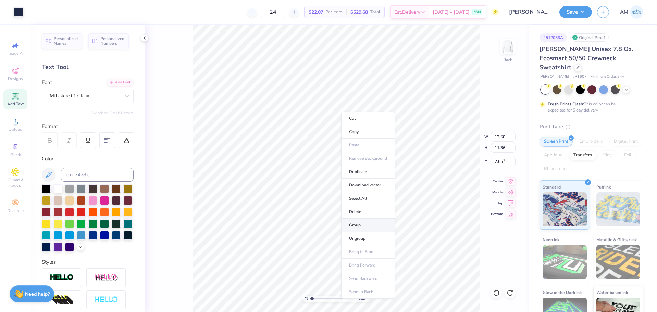
click at [357, 225] on li "Group" at bounding box center [368, 225] width 54 height 13
click at [146, 38] on icon at bounding box center [144, 37] width 5 height 5
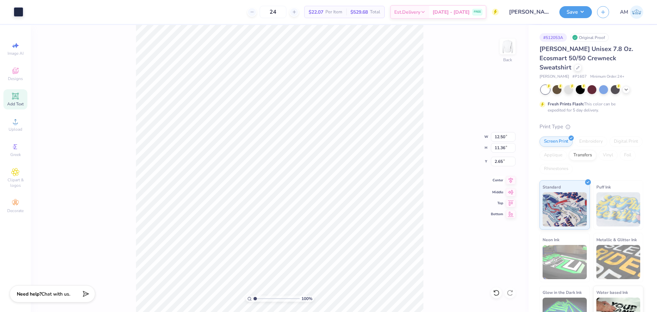
click at [506, 181] on icon at bounding box center [511, 180] width 10 height 8
type input "1.22152498603933"
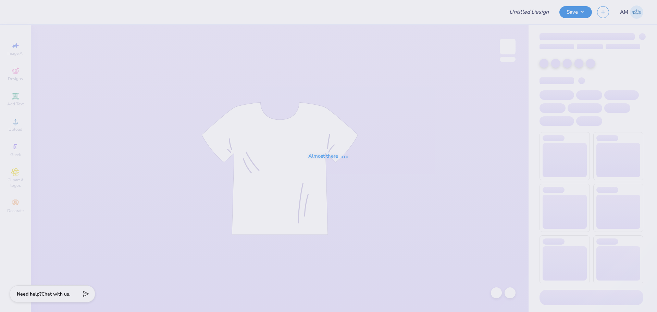
type input "University of Houston Proofs"
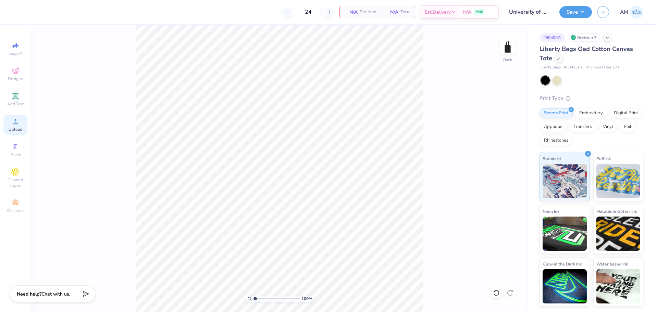
click at [18, 123] on icon at bounding box center [15, 122] width 8 height 8
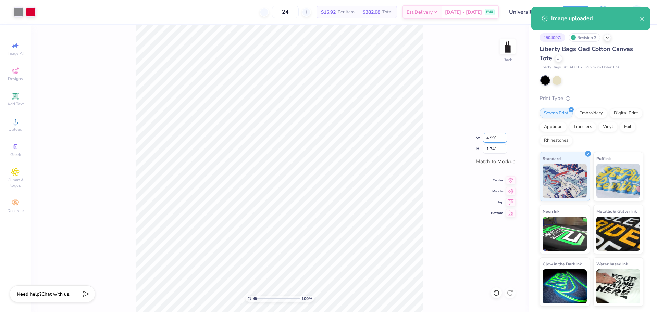
click at [487, 136] on input "4.99" at bounding box center [495, 138] width 25 height 10
type input "5.00"
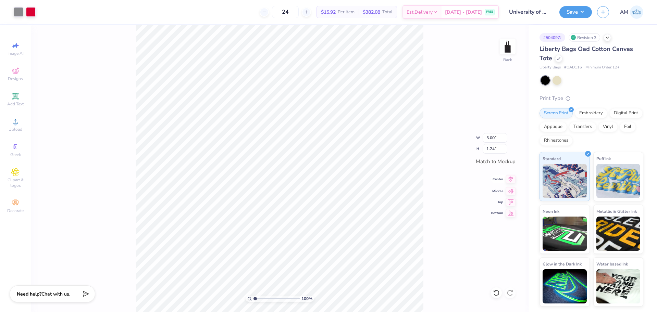
click at [511, 180] on icon at bounding box center [511, 180] width 4 height 6
click at [511, 193] on icon at bounding box center [511, 190] width 10 height 8
click at [489, 148] on input "1.24" at bounding box center [495, 149] width 25 height 10
type input "1.5"
type input "5.03"
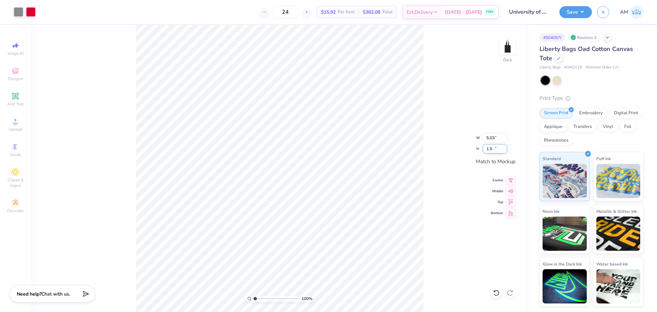
type input "1.25"
click at [446, 213] on div "100 % Back W 5.03 5.03 " H 1.25 1.25 " Match to [GEOGRAPHIC_DATA] Middle Top Bo…" at bounding box center [280, 168] width 498 height 287
click at [494, 294] on icon at bounding box center [496, 293] width 7 height 7
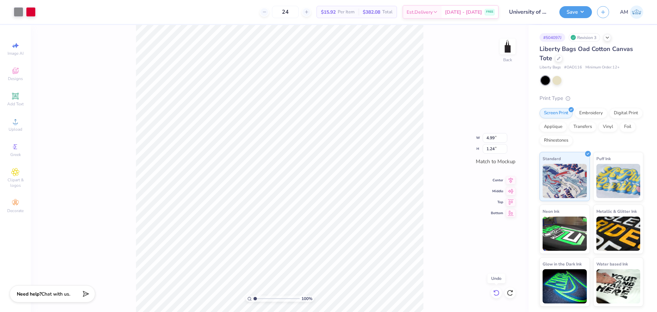
click at [494, 294] on icon at bounding box center [496, 293] width 7 height 7
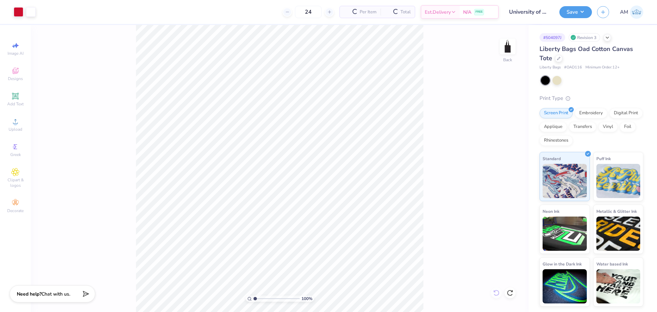
click at [494, 294] on div "100 % Back" at bounding box center [280, 168] width 498 height 287
click at [10, 125] on div "Upload" at bounding box center [15, 125] width 24 height 20
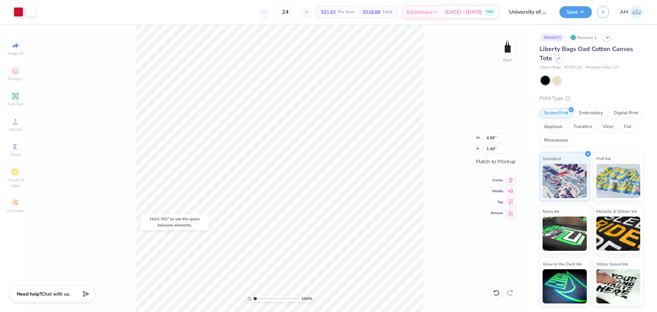
type input "1.24"
click at [493, 137] on input "4.99" at bounding box center [495, 138] width 25 height 10
type input "5.00"
click at [509, 179] on icon at bounding box center [511, 179] width 10 height 8
click at [511, 190] on icon at bounding box center [511, 190] width 10 height 8
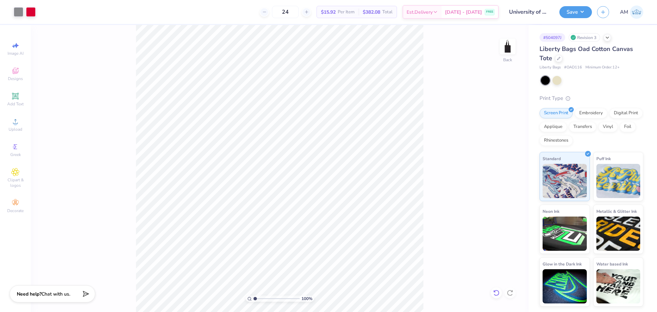
click at [498, 293] on icon at bounding box center [496, 293] width 7 height 7
click at [321, 251] on li "Ungroup" at bounding box center [330, 250] width 54 height 13
click at [325, 237] on li "Group" at bounding box center [335, 237] width 54 height 13
type input "1.64913377760655"
